Goal: Information Seeking & Learning: Learn about a topic

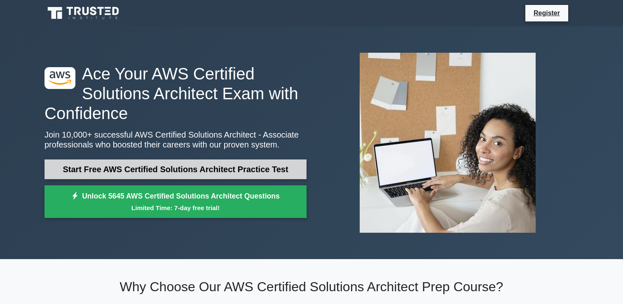
click at [217, 175] on link "Start Free AWS Certified Solutions Architect Practice Test" at bounding box center [176, 169] width 262 height 20
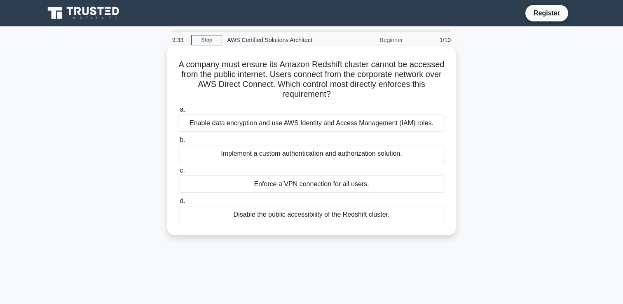
click at [357, 185] on div "Enforce a VPN connection for all users." at bounding box center [311, 184] width 267 height 17
click at [178, 174] on input "c. Enforce a VPN connection for all users." at bounding box center [178, 170] width 0 height 5
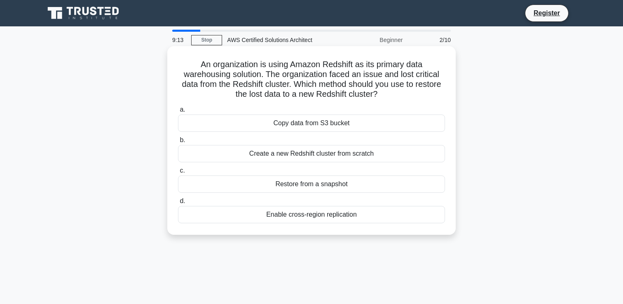
click at [353, 184] on div "Restore from a snapshot" at bounding box center [311, 184] width 267 height 17
click at [178, 174] on input "c. Restore from a snapshot" at bounding box center [178, 170] width 0 height 5
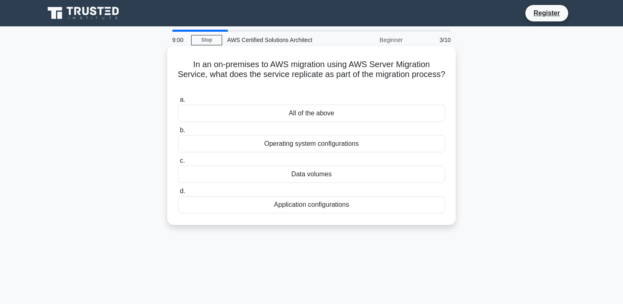
click at [336, 105] on div "All of the above" at bounding box center [311, 113] width 267 height 17
click at [178, 103] on input "a. All of the above" at bounding box center [178, 99] width 0 height 5
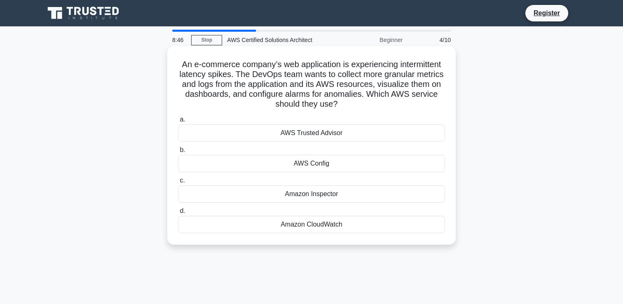
click at [327, 226] on div "Amazon CloudWatch" at bounding box center [311, 224] width 267 height 17
click at [178, 214] on input "d. Amazon CloudWatch" at bounding box center [178, 211] width 0 height 5
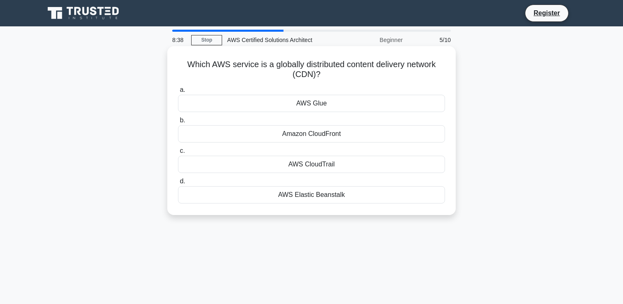
click at [332, 134] on div "Amazon CloudFront" at bounding box center [311, 133] width 267 height 17
click at [178, 123] on input "b. Amazon CloudFront" at bounding box center [178, 120] width 0 height 5
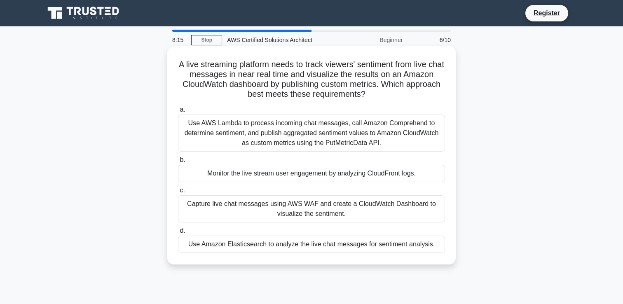
click at [399, 211] on div "Capture live chat messages using AWS WAF and create a CloudWatch Dashboard to v…" at bounding box center [311, 208] width 267 height 27
click at [178, 193] on input "c. Capture live chat messages using AWS WAF and create a CloudWatch Dashboard t…" at bounding box center [178, 190] width 0 height 5
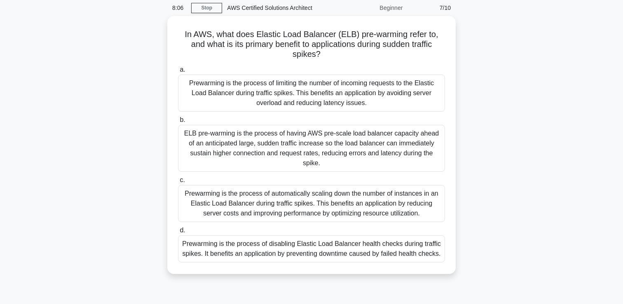
scroll to position [34, 0]
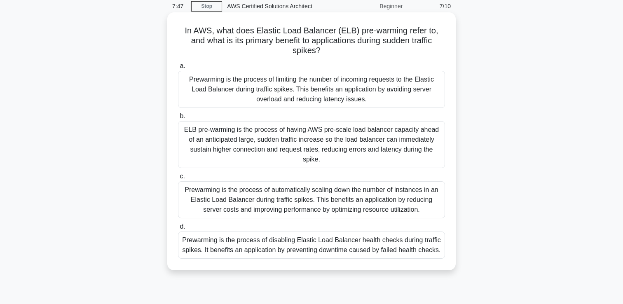
click at [385, 146] on div "ELB pre-warming is the process of having AWS pre-scale load balancer capacity a…" at bounding box center [311, 144] width 267 height 47
click at [178, 119] on input "b. ELB pre-warming is the process of having AWS pre-scale load balancer capacit…" at bounding box center [178, 116] width 0 height 5
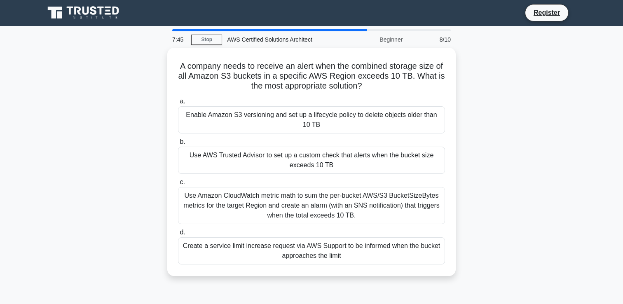
scroll to position [0, 0]
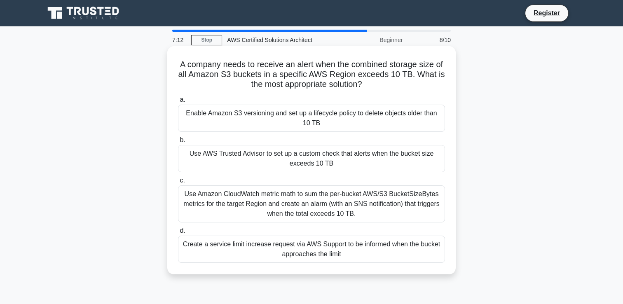
click at [392, 160] on div "Use AWS Trusted Advisor to set up a custom check that alerts when the bucket si…" at bounding box center [311, 158] width 267 height 27
click at [178, 143] on input "b. Use AWS Trusted Advisor to set up a custom check that alerts when the bucket…" at bounding box center [178, 140] width 0 height 5
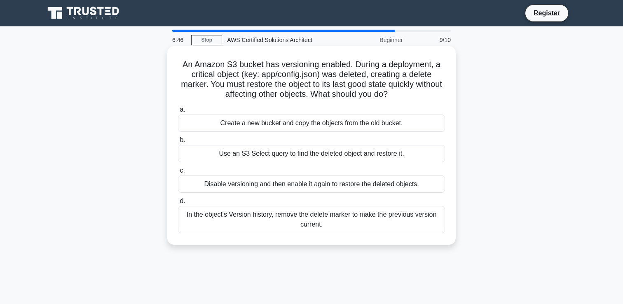
click at [351, 224] on div "In the object's Version history, remove the delete marker to make the previous …" at bounding box center [311, 219] width 267 height 27
click at [178, 204] on input "d. In the object's Version history, remove the delete marker to make the previo…" at bounding box center [178, 201] width 0 height 5
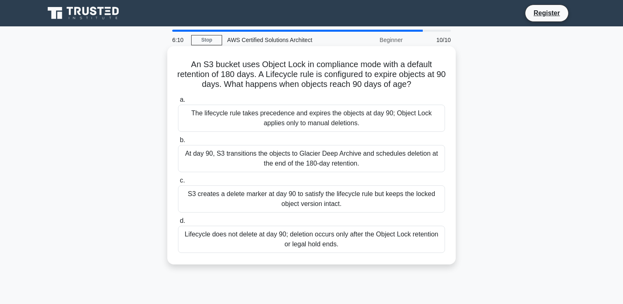
click at [342, 159] on div "At day 90, S3 transitions the objects to Glacier Deep Archive and schedules del…" at bounding box center [311, 158] width 267 height 27
click at [178, 143] on input "b. At day 90, S3 transitions the objects to Glacier Deep Archive and schedules …" at bounding box center [178, 140] width 0 height 5
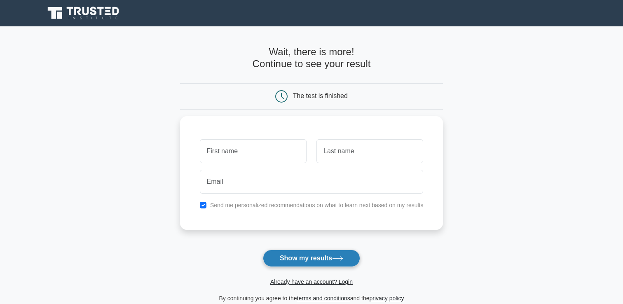
click at [319, 264] on button "Show my results" at bounding box center [311, 258] width 97 height 17
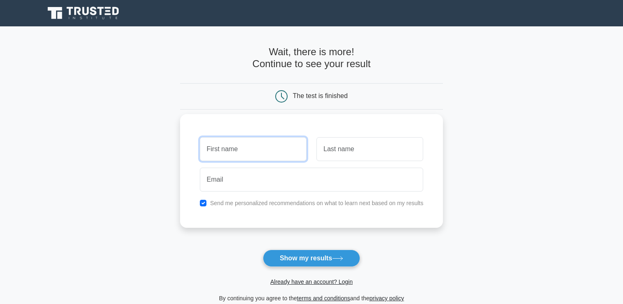
click at [279, 145] on input "text" at bounding box center [253, 149] width 107 height 24
type input "sadas"
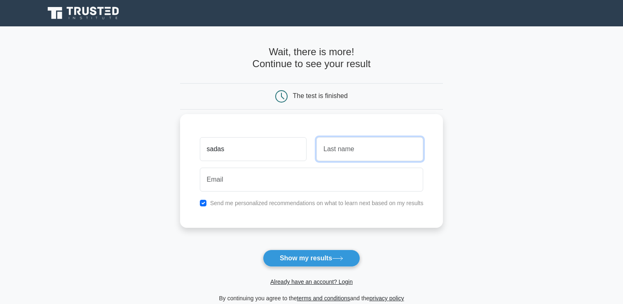
click at [338, 153] on input "text" at bounding box center [370, 149] width 107 height 24
type input "asdas"
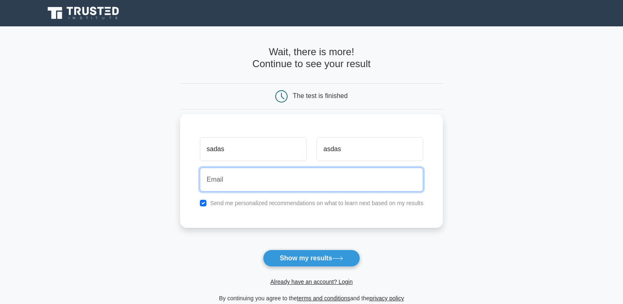
click at [276, 189] on input "email" at bounding box center [312, 180] width 224 height 24
type input "asdas@wdas.asd"
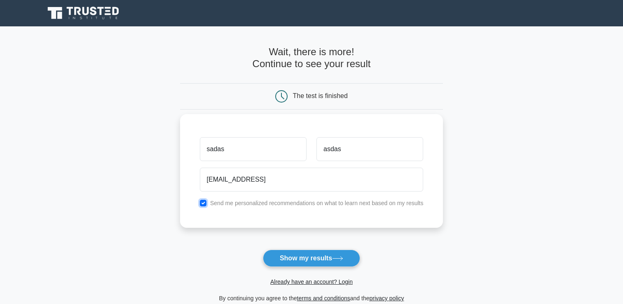
click at [202, 204] on input "checkbox" at bounding box center [203, 203] width 7 height 7
checkbox input "false"
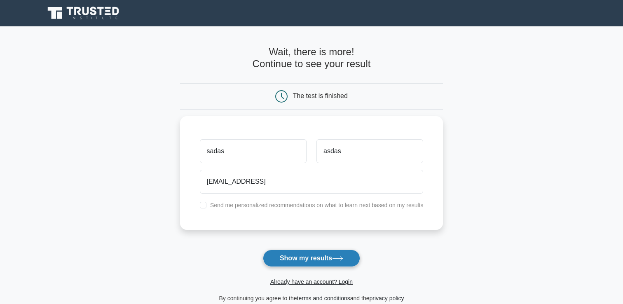
click at [297, 259] on button "Show my results" at bounding box center [311, 258] width 97 height 17
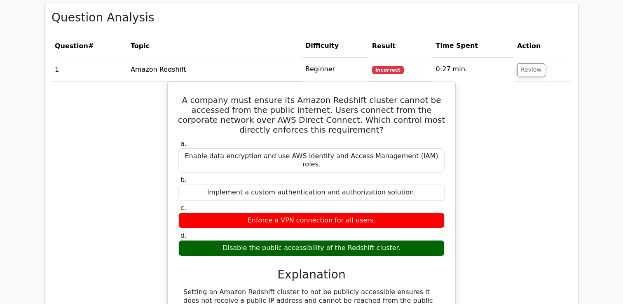
scroll to position [757, 0]
